Goal: Task Accomplishment & Management: Manage account settings

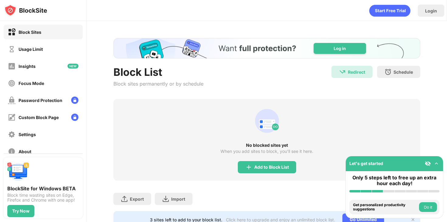
click at [50, 41] on div "Block Sites Usage Limit Insights Focus Mode Password Protection Custom Block Pa…" at bounding box center [43, 91] width 86 height 141
click at [50, 56] on div "Block Sites Usage Limit Insights Focus Mode Password Protection Custom Block Pa…" at bounding box center [43, 91] width 86 height 141
click at [47, 47] on div "Usage Limit" at bounding box center [43, 49] width 79 height 15
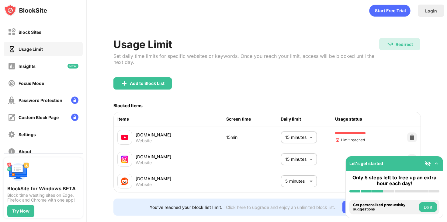
click at [305, 136] on body "Block Sites Usage Limit Insights Focus Mode Password Protection Custom Block Pa…" at bounding box center [223, 111] width 447 height 222
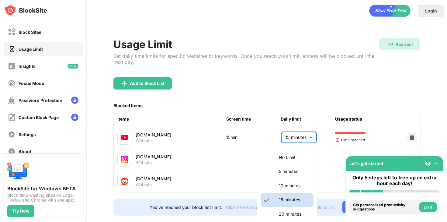
click at [293, 151] on li "No Limit" at bounding box center [287, 157] width 53 height 14
type input "********"
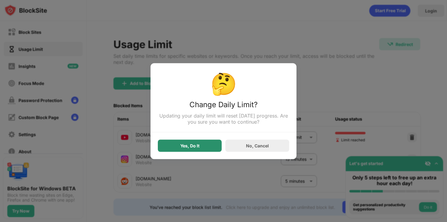
click at [213, 145] on div "Yes, Do It" at bounding box center [190, 145] width 64 height 12
